Goal: Task Accomplishment & Management: Use online tool/utility

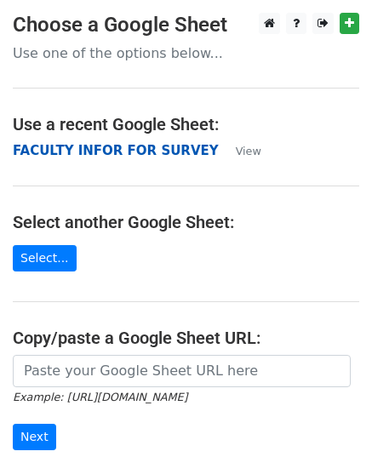
click at [83, 145] on strong "FACULTY INFOR FOR SURVEY" at bounding box center [116, 150] width 206 height 15
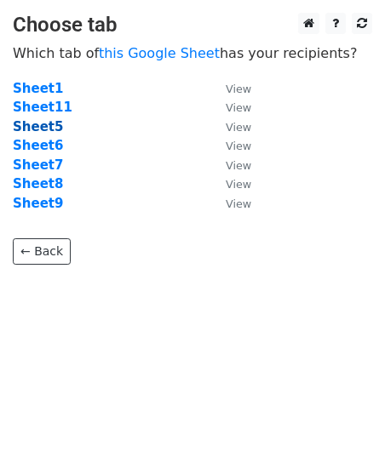
click at [43, 130] on strong "Sheet5" at bounding box center [38, 126] width 50 height 15
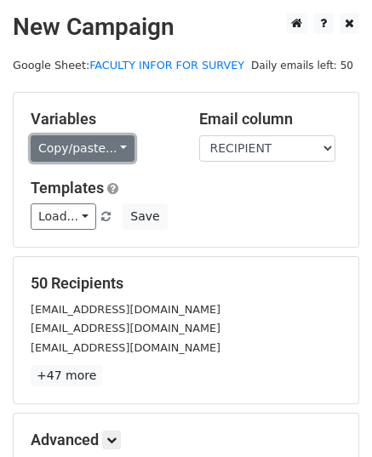
click at [116, 151] on link "Copy/paste..." at bounding box center [83, 148] width 104 height 26
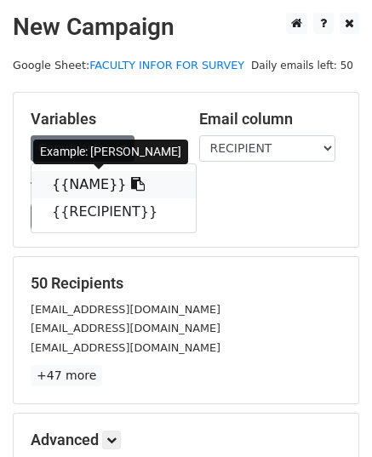
click at [71, 184] on link "{{NAME}}" at bounding box center [113, 184] width 164 height 27
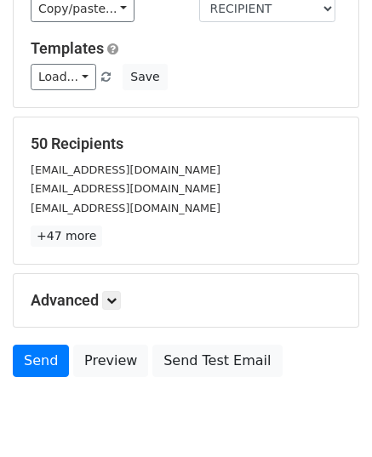
scroll to position [143, 0]
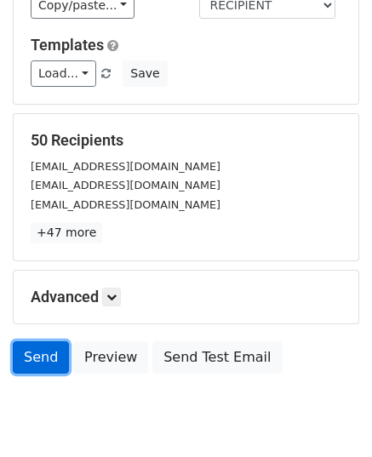
click at [40, 356] on link "Send" at bounding box center [41, 357] width 56 height 32
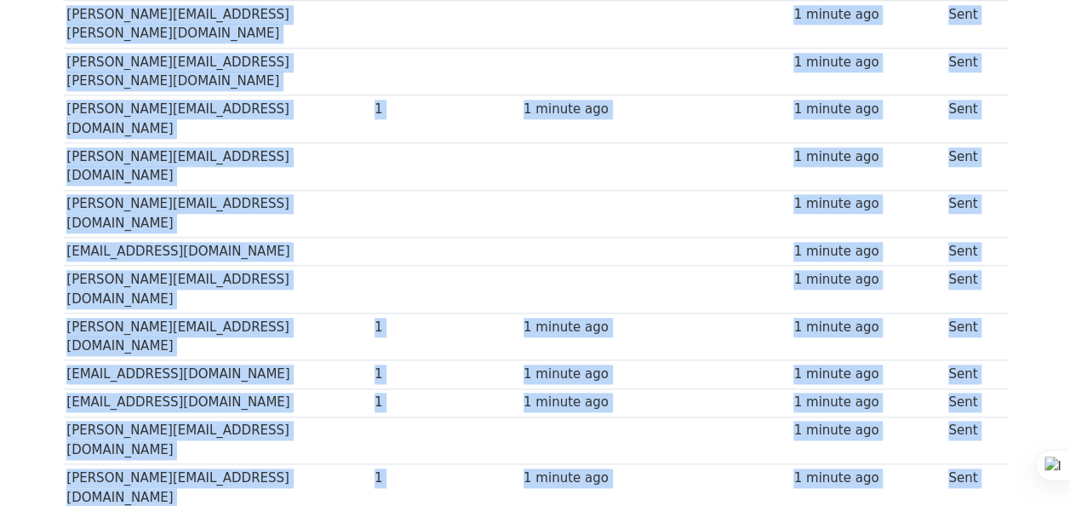
scroll to position [1320, 0]
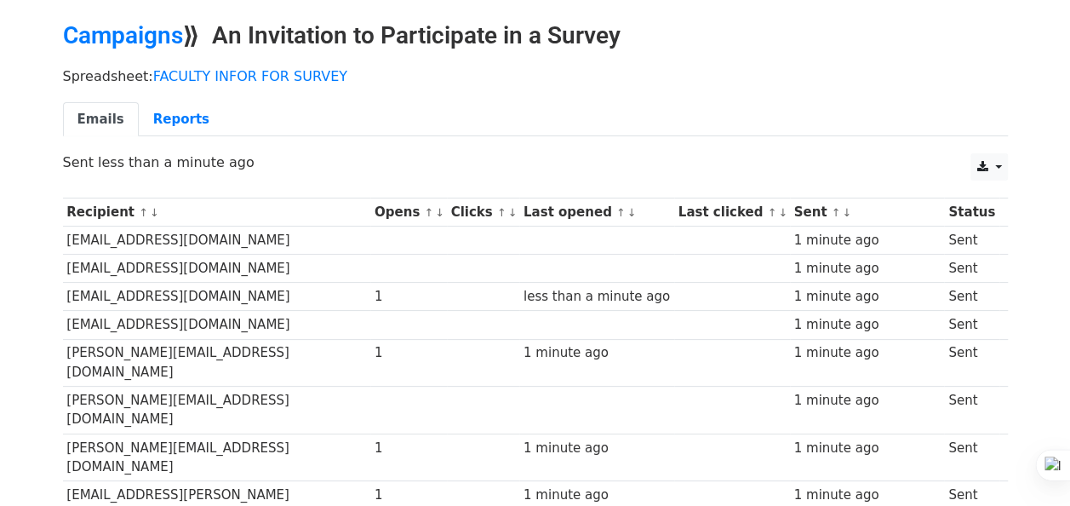
scroll to position [0, 0]
